Goal: Task Accomplishment & Management: Manage account settings

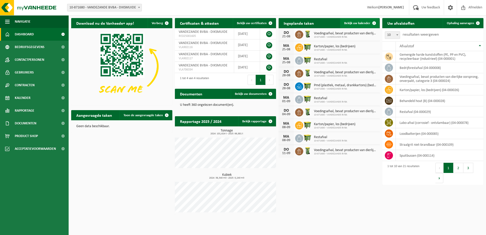
click at [351, 21] on link "Bekijk uw kalender" at bounding box center [359, 23] width 39 height 10
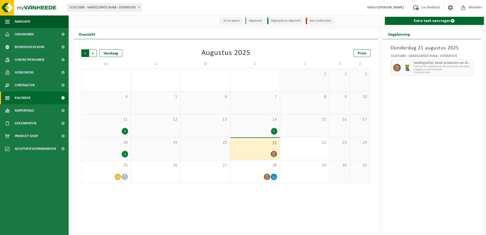
click at [93, 52] on span "Volgende" at bounding box center [93, 53] width 8 height 8
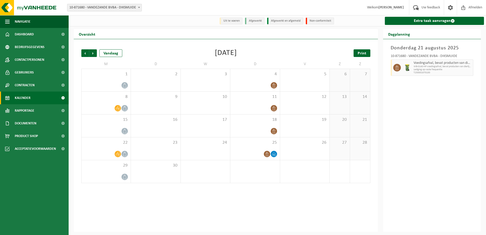
click at [360, 53] on span "Print" at bounding box center [362, 53] width 9 height 4
click at [93, 53] on span "Volgende" at bounding box center [93, 53] width 8 height 8
click at [366, 55] on span "Print" at bounding box center [362, 53] width 9 height 4
